Goal: Transaction & Acquisition: Purchase product/service

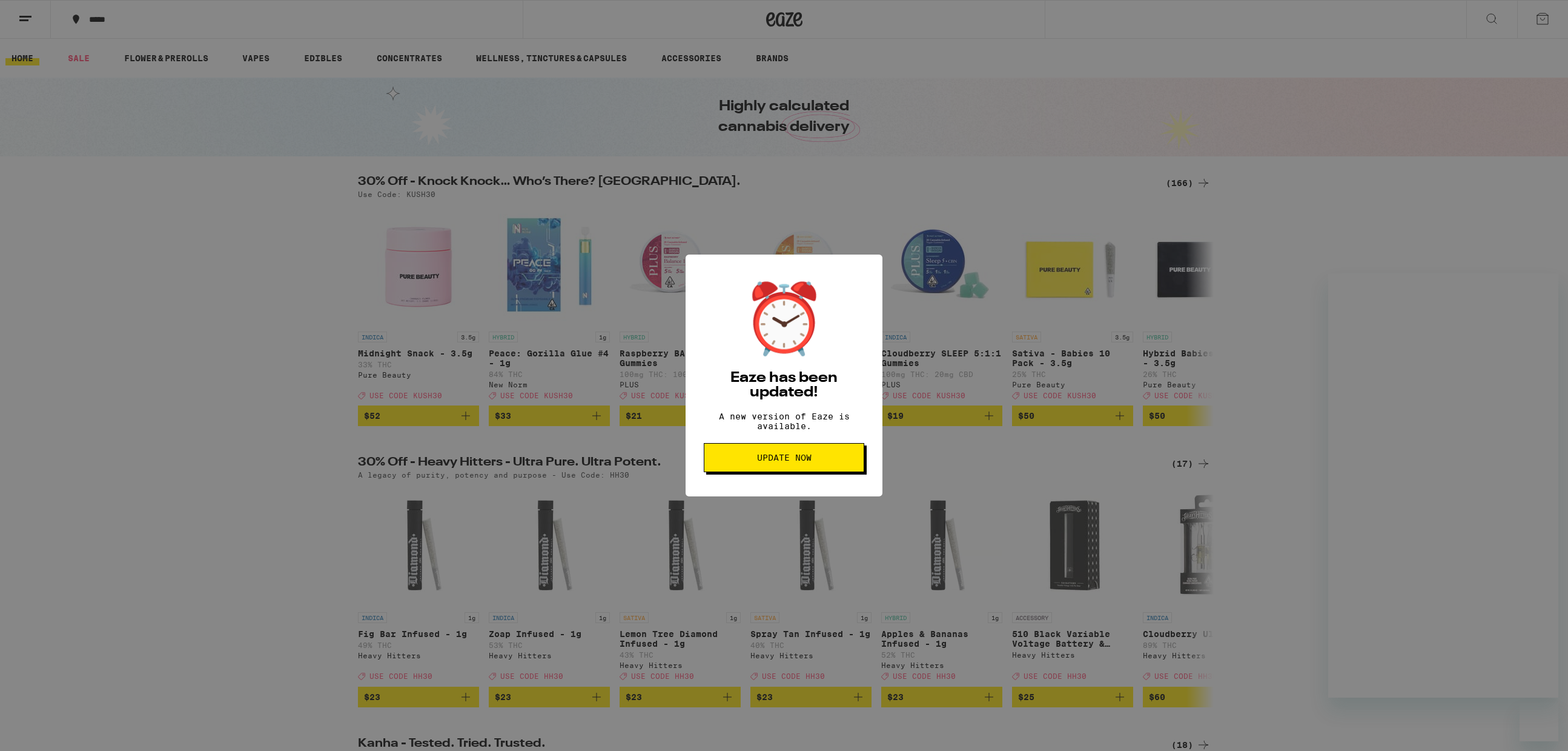
click at [822, 459] on button "Update Now" at bounding box center [784, 457] width 161 height 29
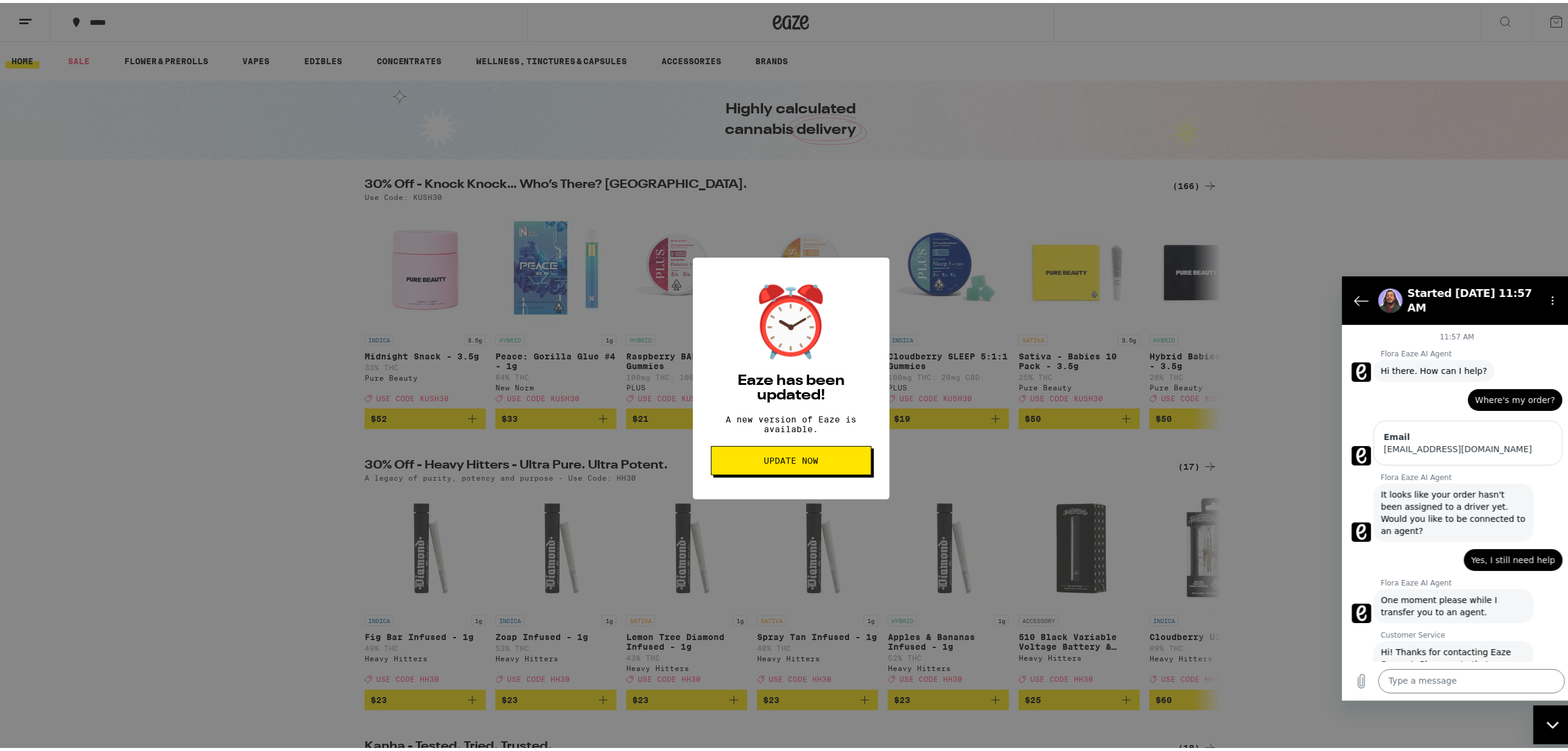
scroll to position [304, 0]
